Goal: Task Accomplishment & Management: Complete application form

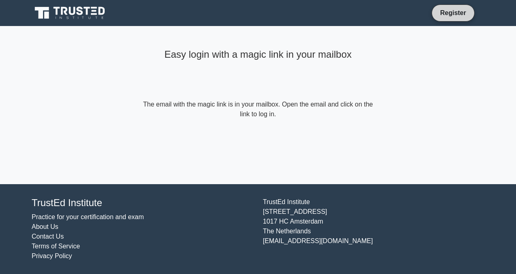
click at [455, 12] on link "Register" at bounding box center [454, 13] width 36 height 10
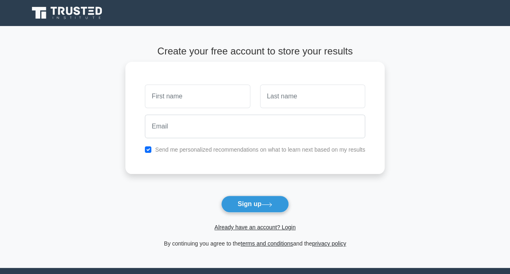
click at [216, 98] on input "text" at bounding box center [197, 96] width 105 height 24
type input "[PERSON_NAME]"
type input "[EMAIL_ADDRESS][DOMAIN_NAME]"
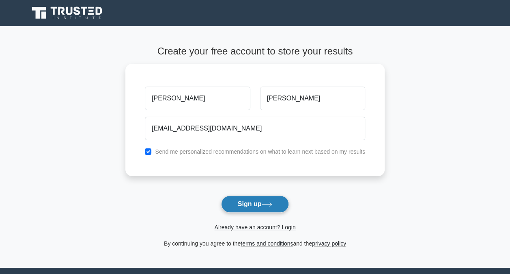
click at [253, 205] on button "Sign up" at bounding box center [255, 203] width 68 height 17
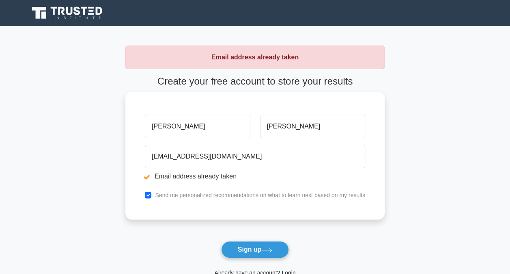
click at [194, 170] on div "jack_peq@hotmail.com Email address already taken" at bounding box center [255, 163] width 230 height 45
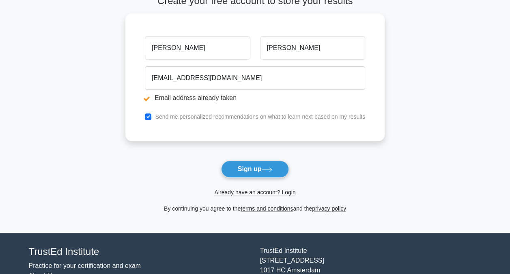
scroll to position [81, 0]
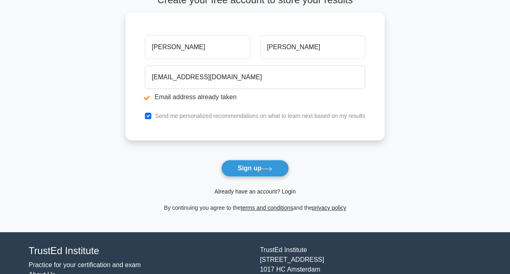
click at [268, 192] on link "Already have an account? Login" at bounding box center [254, 191] width 81 height 6
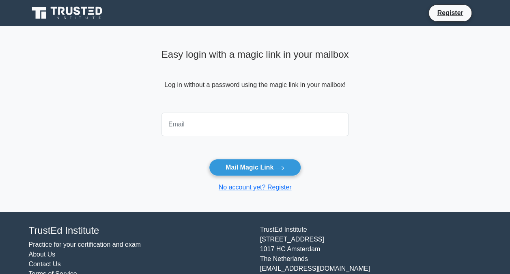
click at [211, 127] on input "email" at bounding box center [256, 124] width 188 height 24
type input "[EMAIL_ADDRESS][DOMAIN_NAME]"
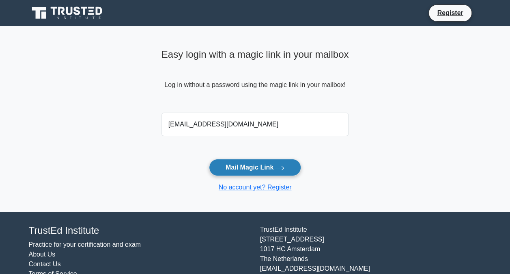
click at [275, 170] on button "Mail Magic Link" at bounding box center [255, 167] width 92 height 17
